Goal: Information Seeking & Learning: Learn about a topic

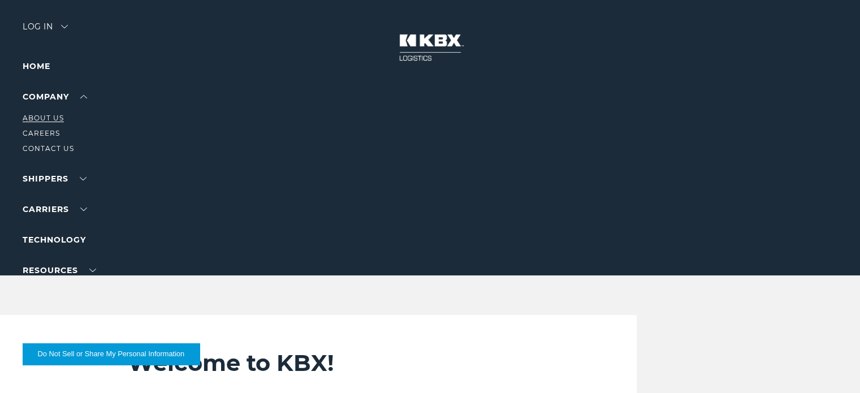
click at [58, 118] on link "About Us" at bounding box center [43, 118] width 41 height 8
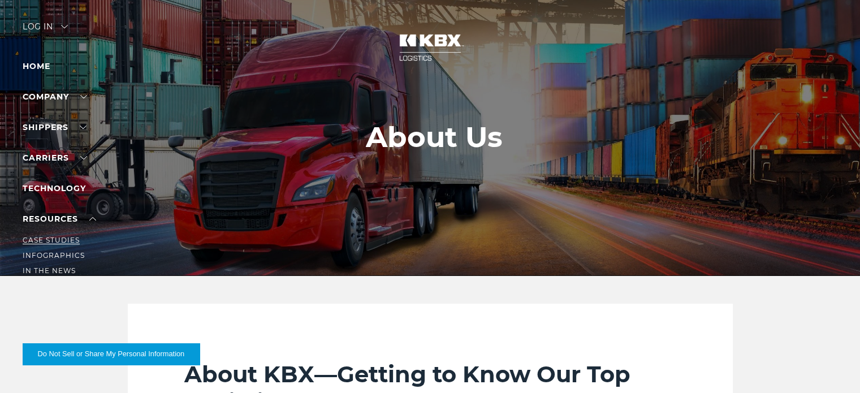
click at [61, 238] on link "Case Studies" at bounding box center [51, 240] width 57 height 8
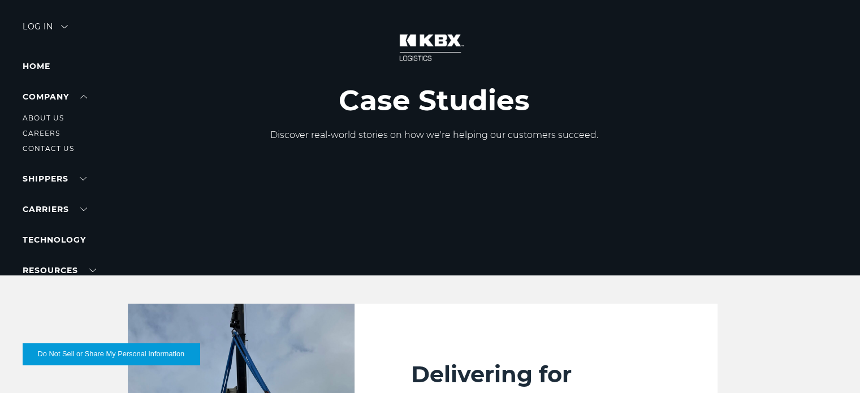
click at [52, 123] on li "About Us" at bounding box center [72, 118] width 98 height 12
click at [59, 119] on link "About Us" at bounding box center [43, 118] width 41 height 8
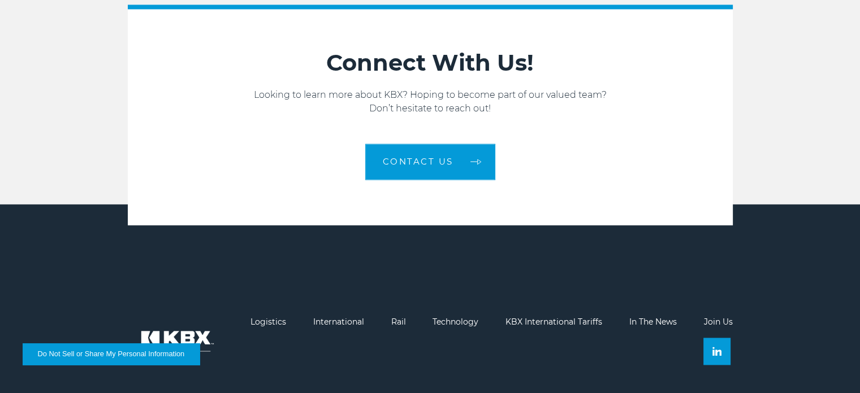
scroll to position [1812, 0]
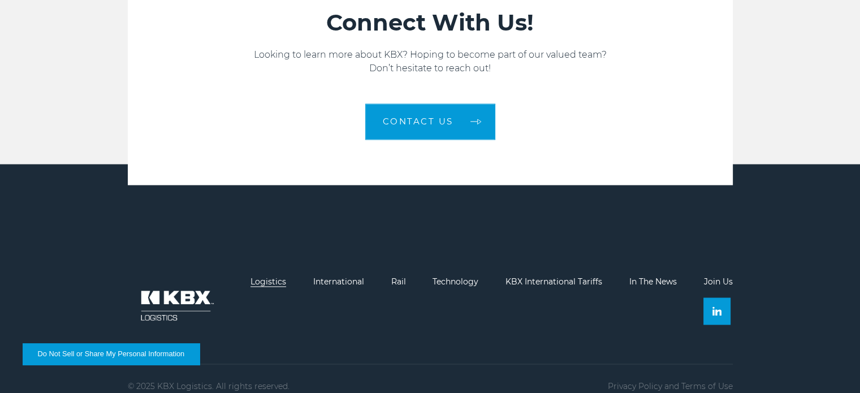
click at [272, 276] on link "Logistics" at bounding box center [268, 281] width 36 height 10
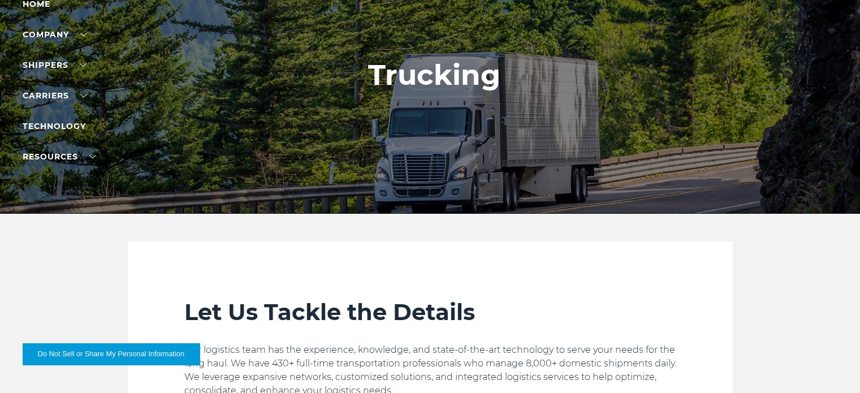
scroll to position [63, 0]
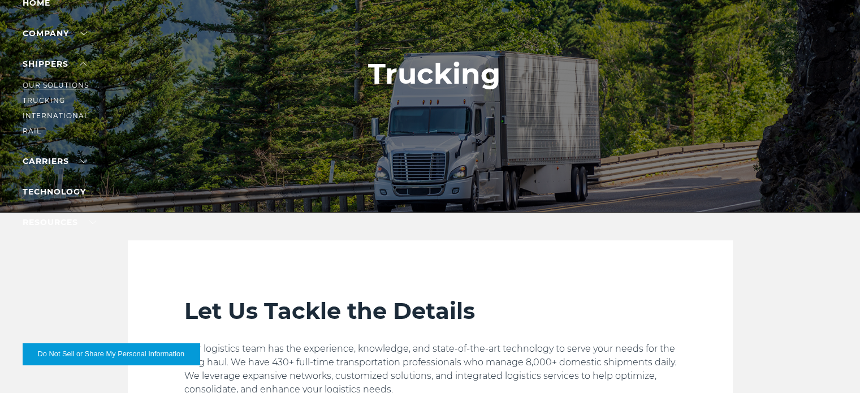
click at [64, 85] on link "Our Solutions" at bounding box center [56, 85] width 66 height 8
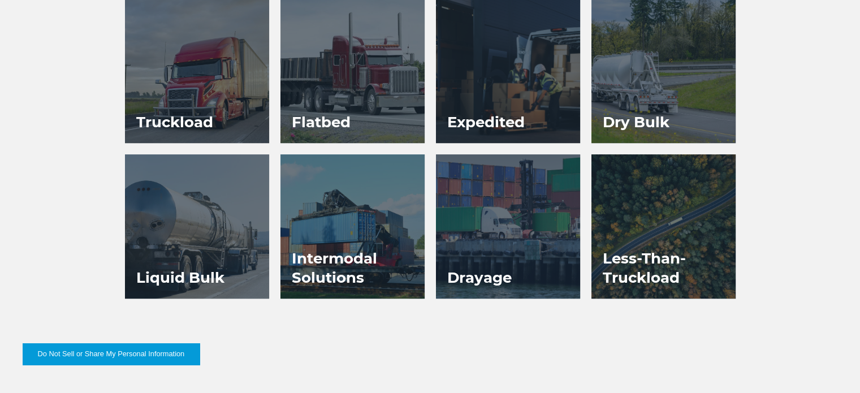
scroll to position [587, 0]
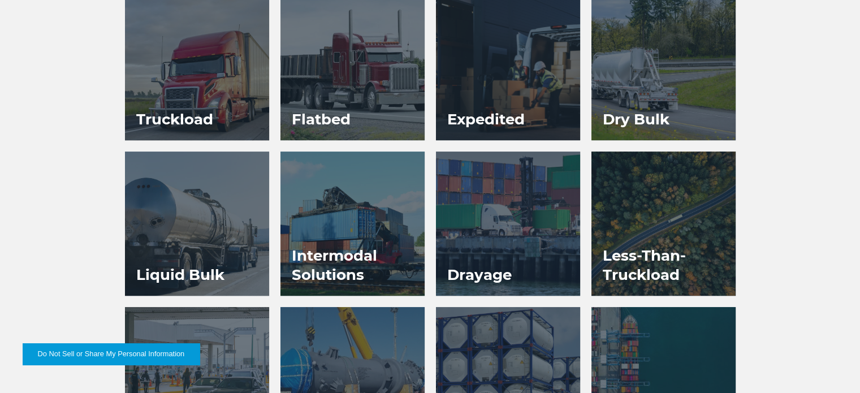
click at [177, 99] on h3 "Truckload" at bounding box center [174, 119] width 99 height 42
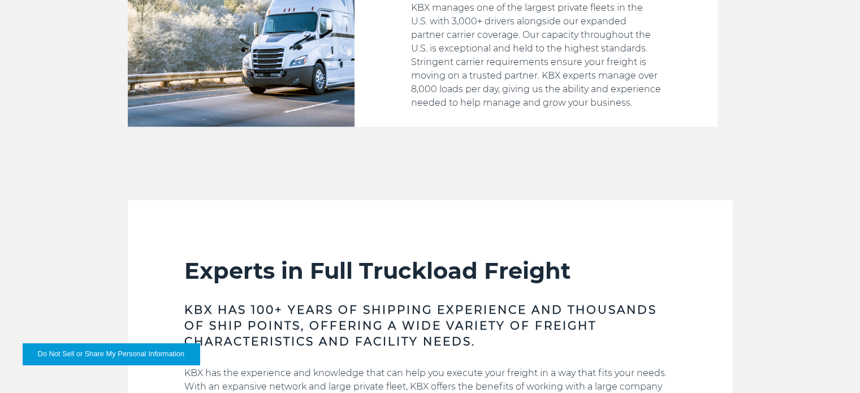
scroll to position [491, 0]
